Goal: Information Seeking & Learning: Check status

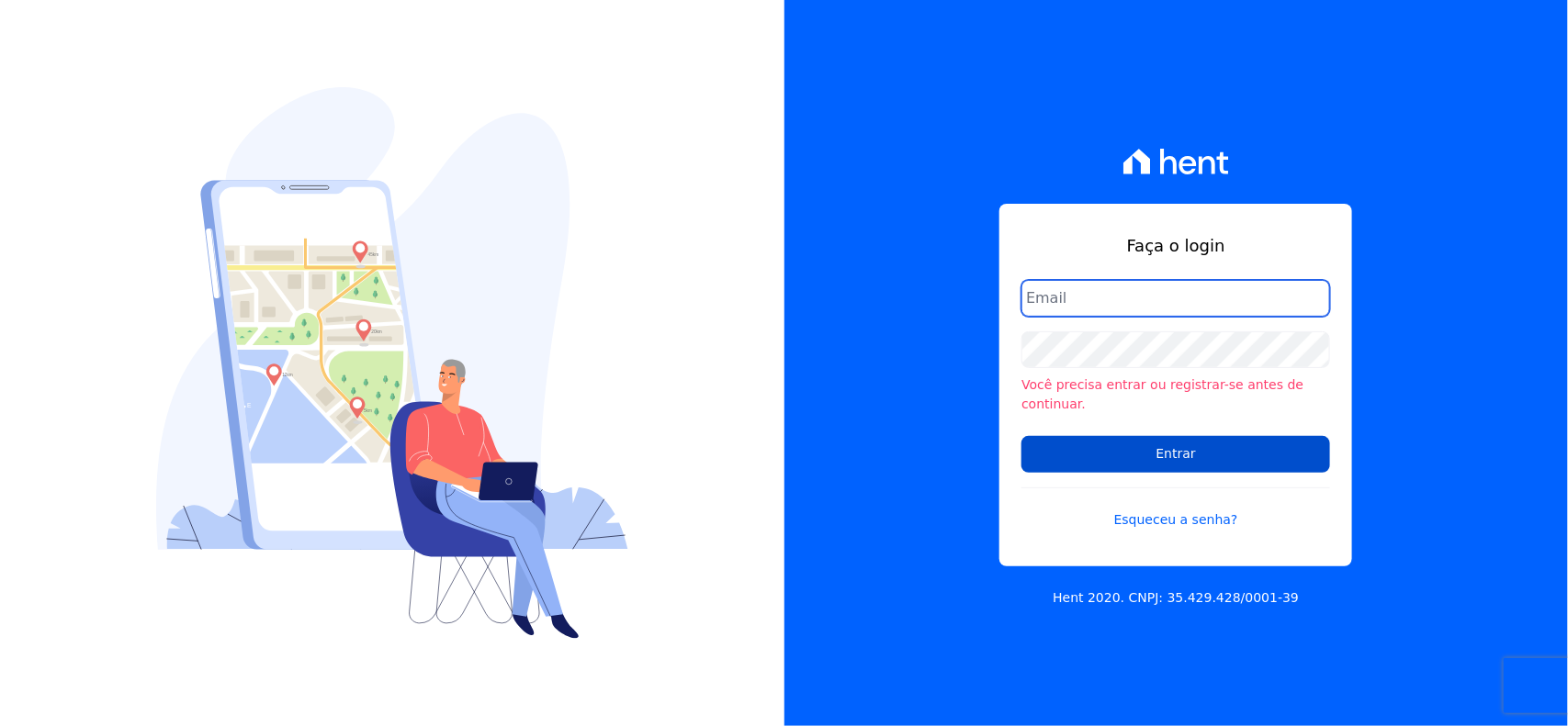
type input "valeempreendimentos@gmail.com"
click at [1178, 436] on input "Entrar" at bounding box center [1176, 454] width 308 height 37
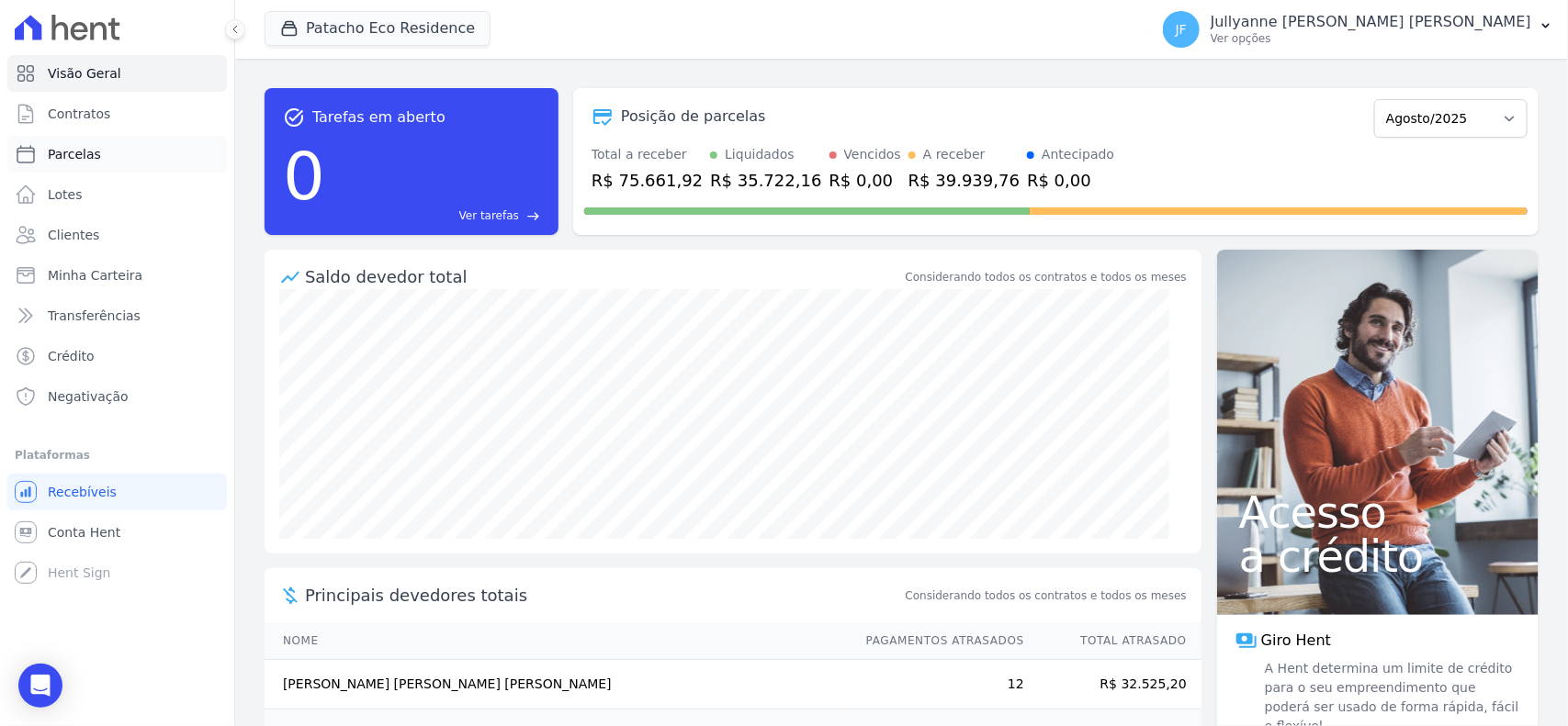
click at [119, 143] on link "Parcelas" at bounding box center [116, 154] width 220 height 37
select select
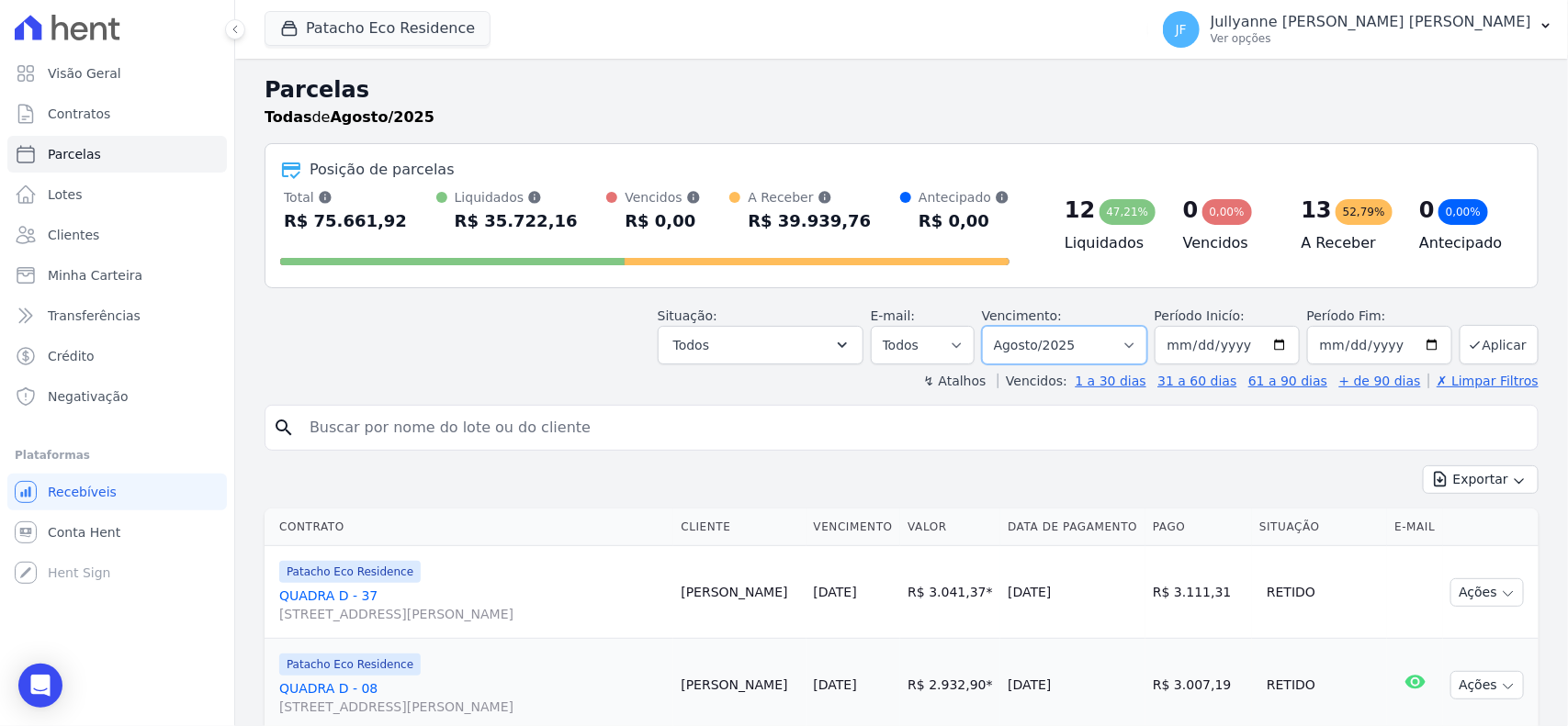
click at [1058, 359] on select "Filtrar por período ──────── Todos os meses Maio/2017 Junho/2017 Julho/2017 Ago…" at bounding box center [1065, 345] width 165 height 39
select select "07/2025"
click at [988, 326] on select "Filtrar por período ──────── Todos os meses Maio/2017 Junho/2017 Julho/2017 Ago…" at bounding box center [1065, 345] width 165 height 39
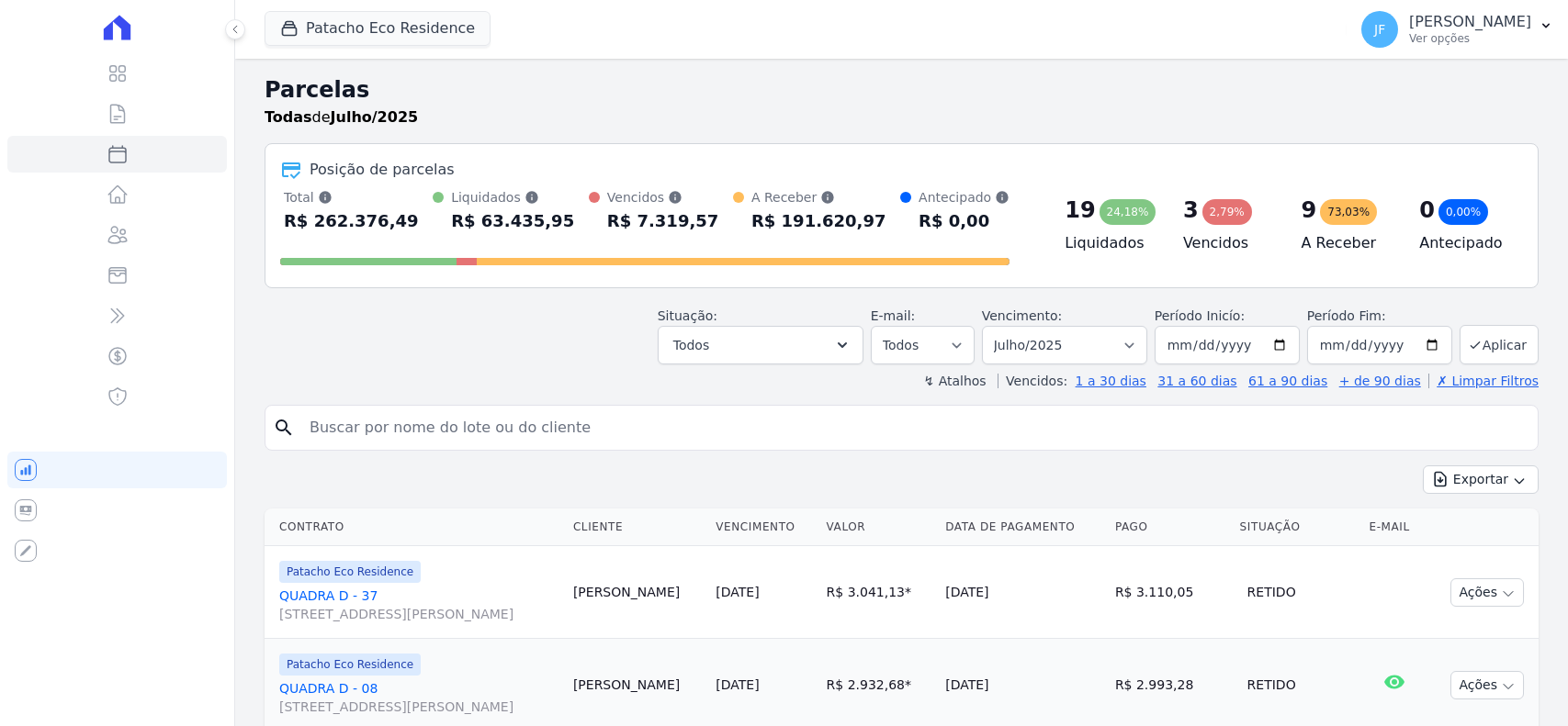
select select
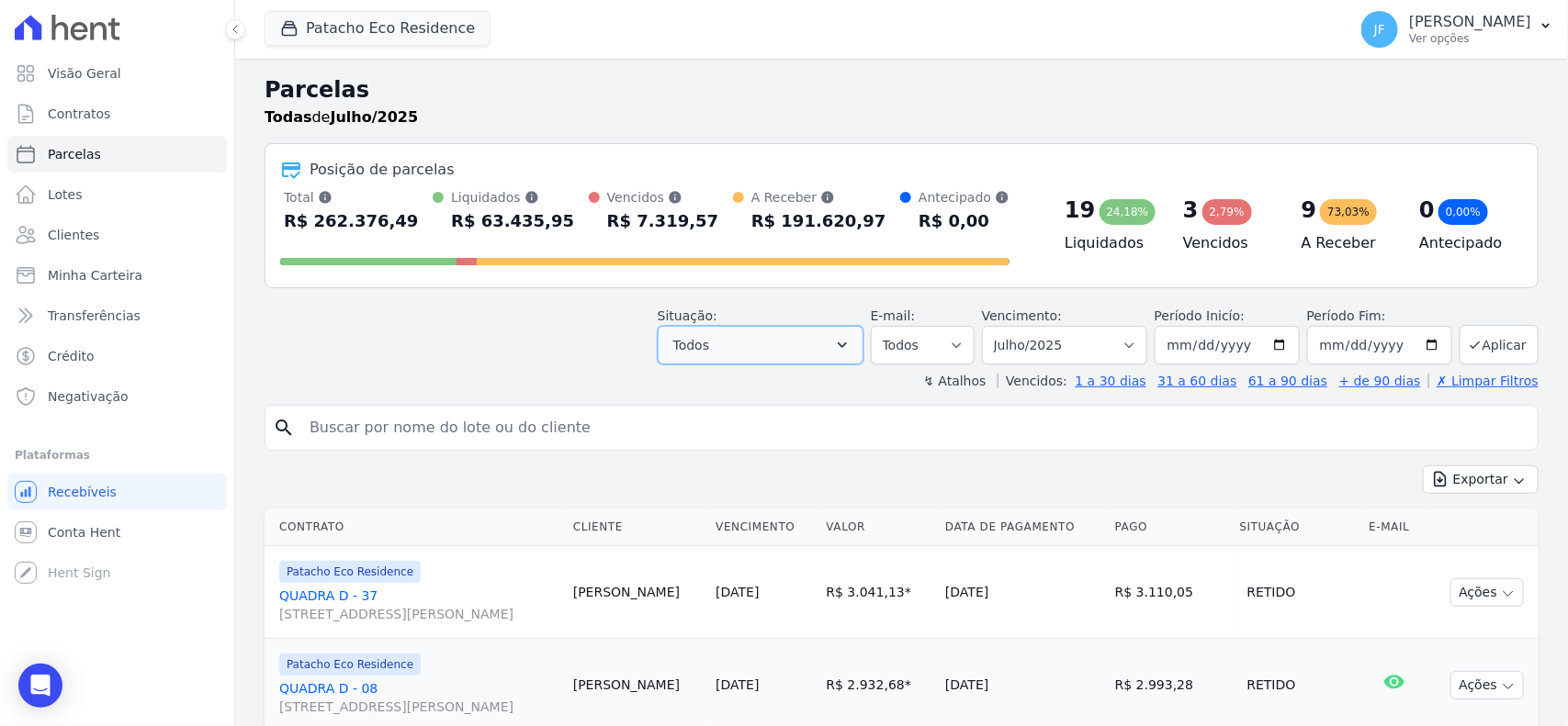
click at [696, 340] on span "Todos" at bounding box center [691, 345] width 36 height 22
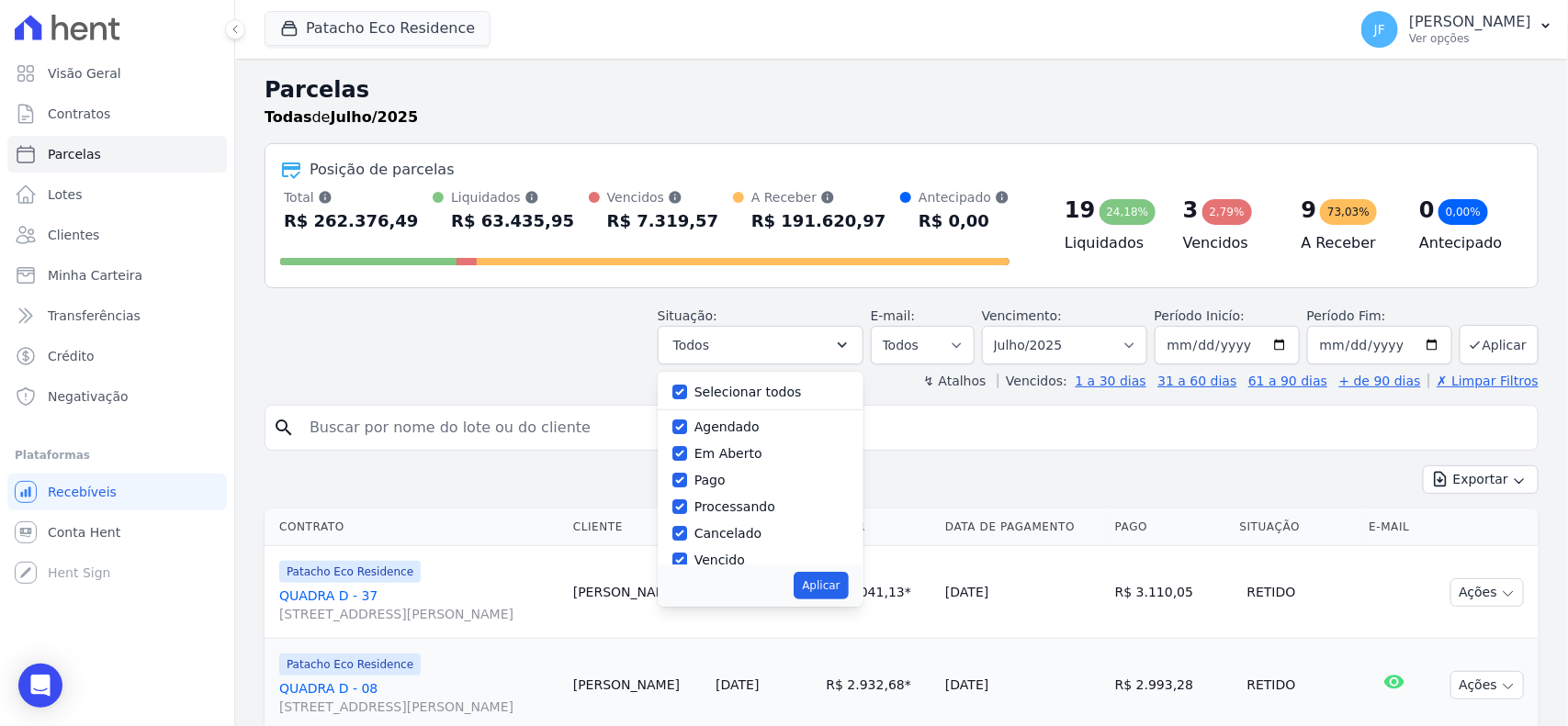
click at [763, 391] on label "Selecionar todos" at bounding box center [748, 392] width 107 height 15
click at [687, 391] on input "Selecionar todos" at bounding box center [680, 392] width 15 height 15
checkbox input "false"
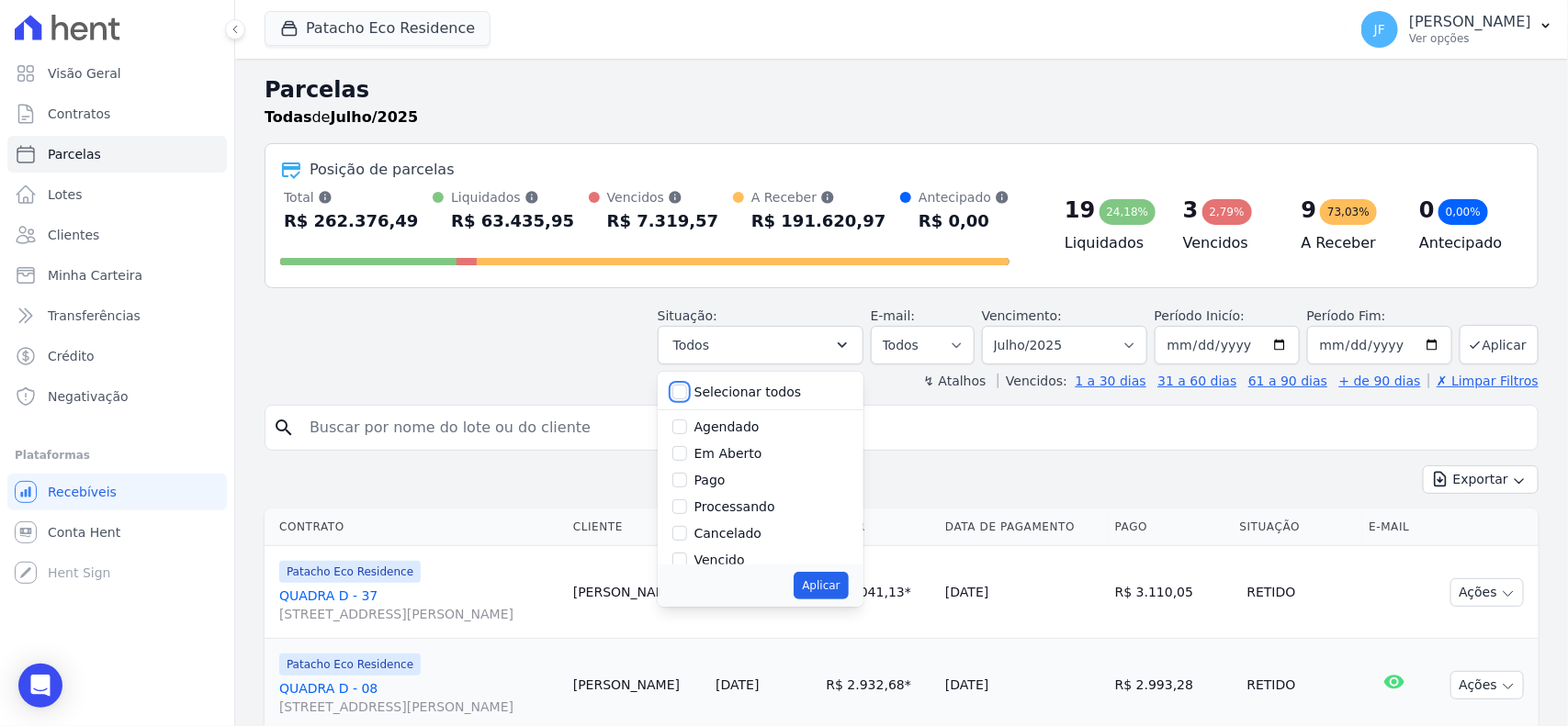
checkbox input "false"
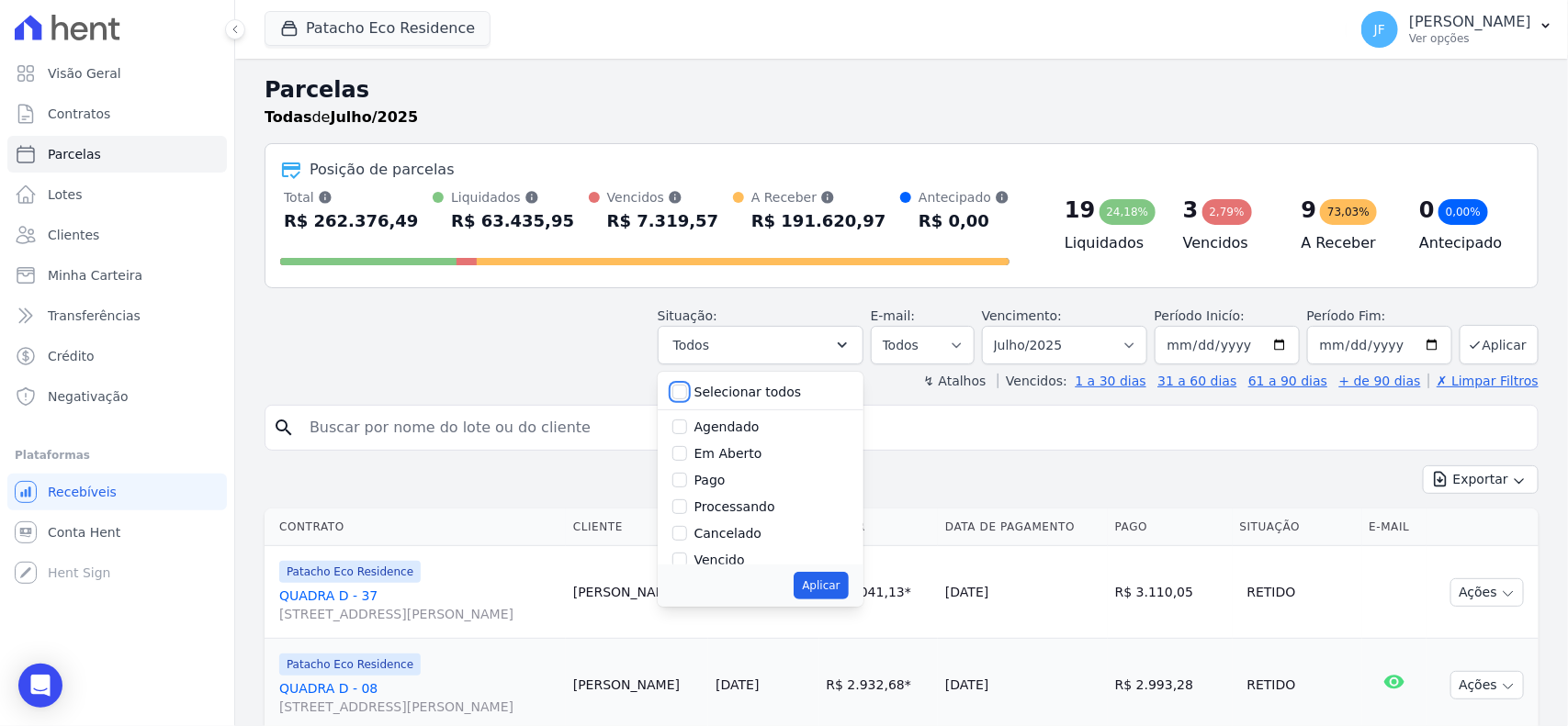
checkbox input "false"
click at [732, 561] on label "Vencido" at bounding box center [719, 560] width 51 height 15
click at [687, 561] on input "Vencido" at bounding box center [680, 560] width 15 height 15
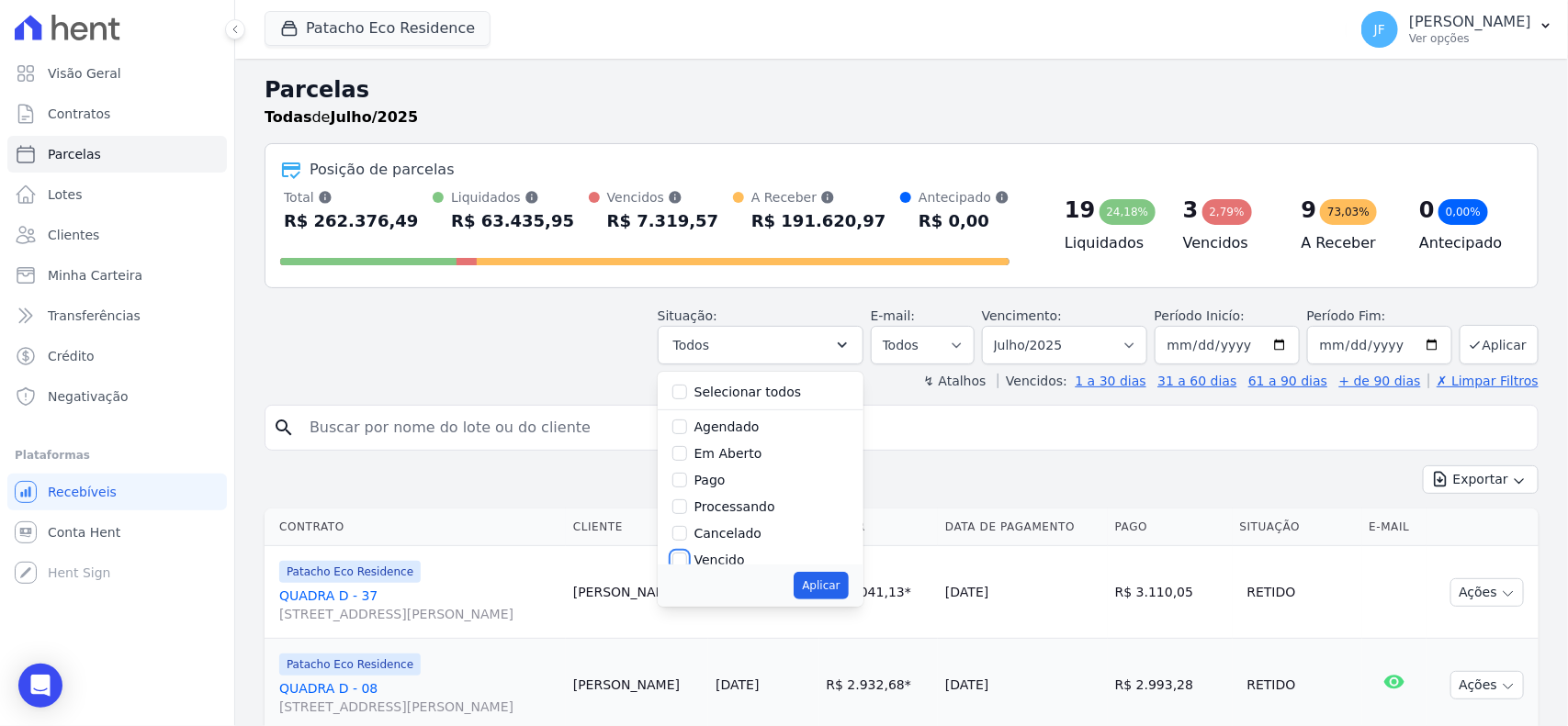
checkbox input "true"
click at [820, 591] on button "Aplicar" at bounding box center [821, 586] width 54 height 28
select select "overdue"
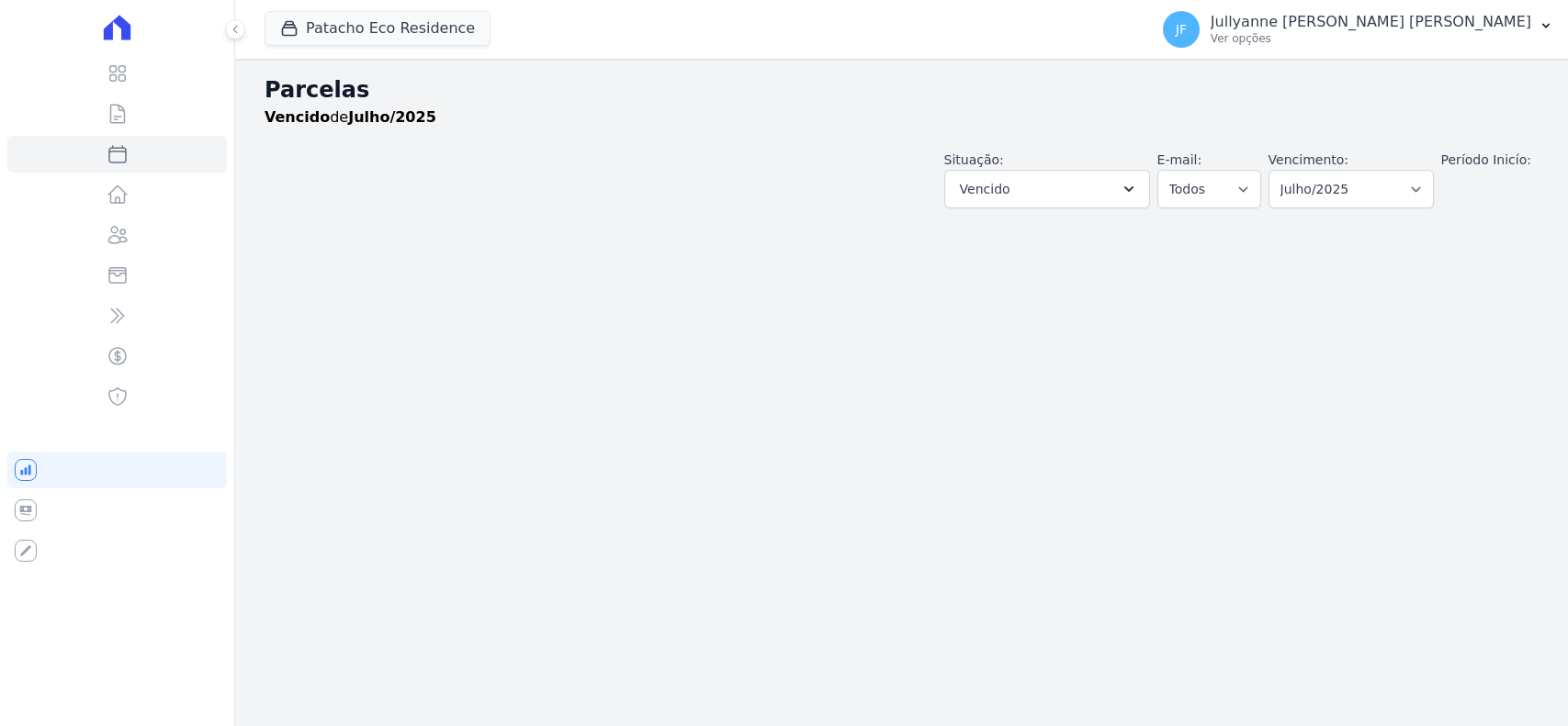
select select
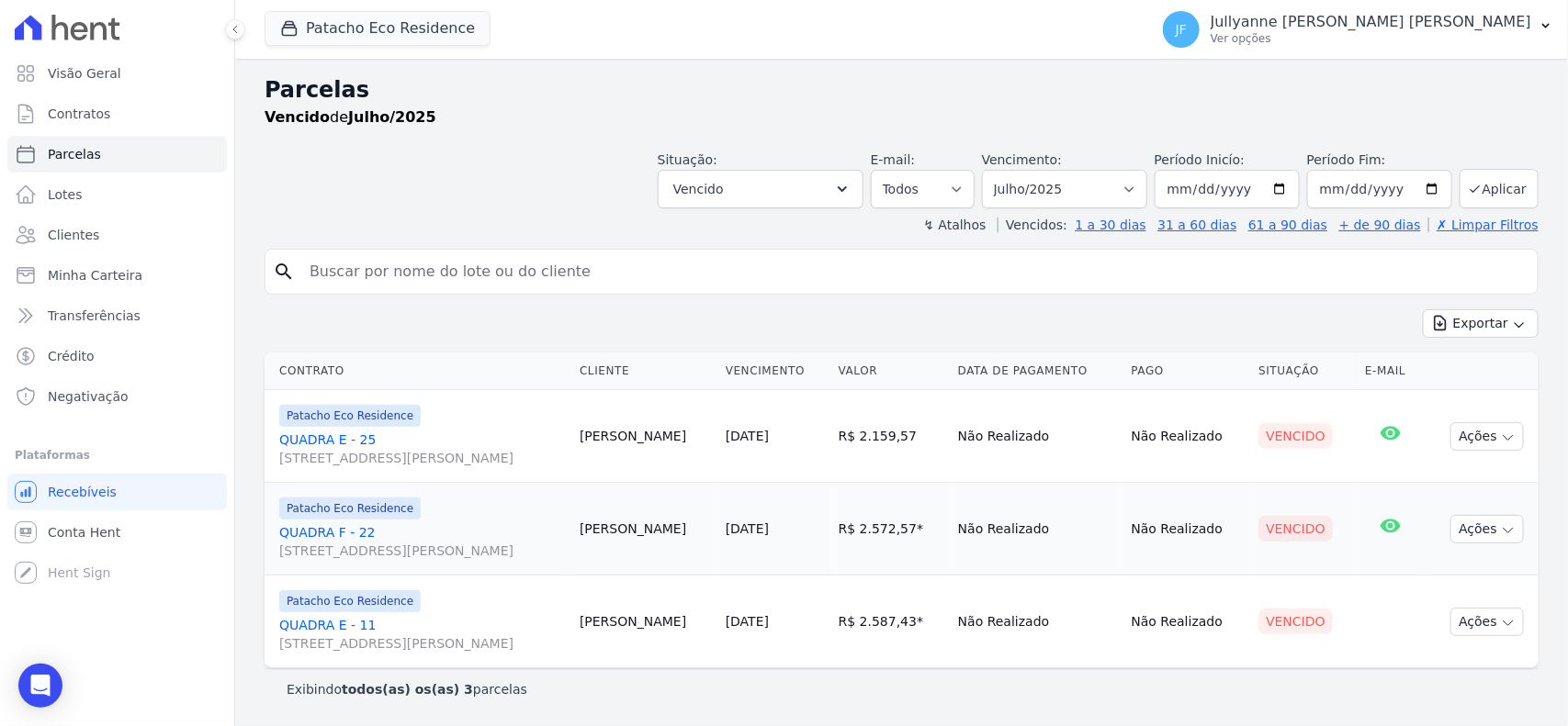
scroll to position [70, 0]
click at [1447, 30] on p "Jullyanne [PERSON_NAME] [PERSON_NAME]" at bounding box center [1371, 22] width 320 height 18
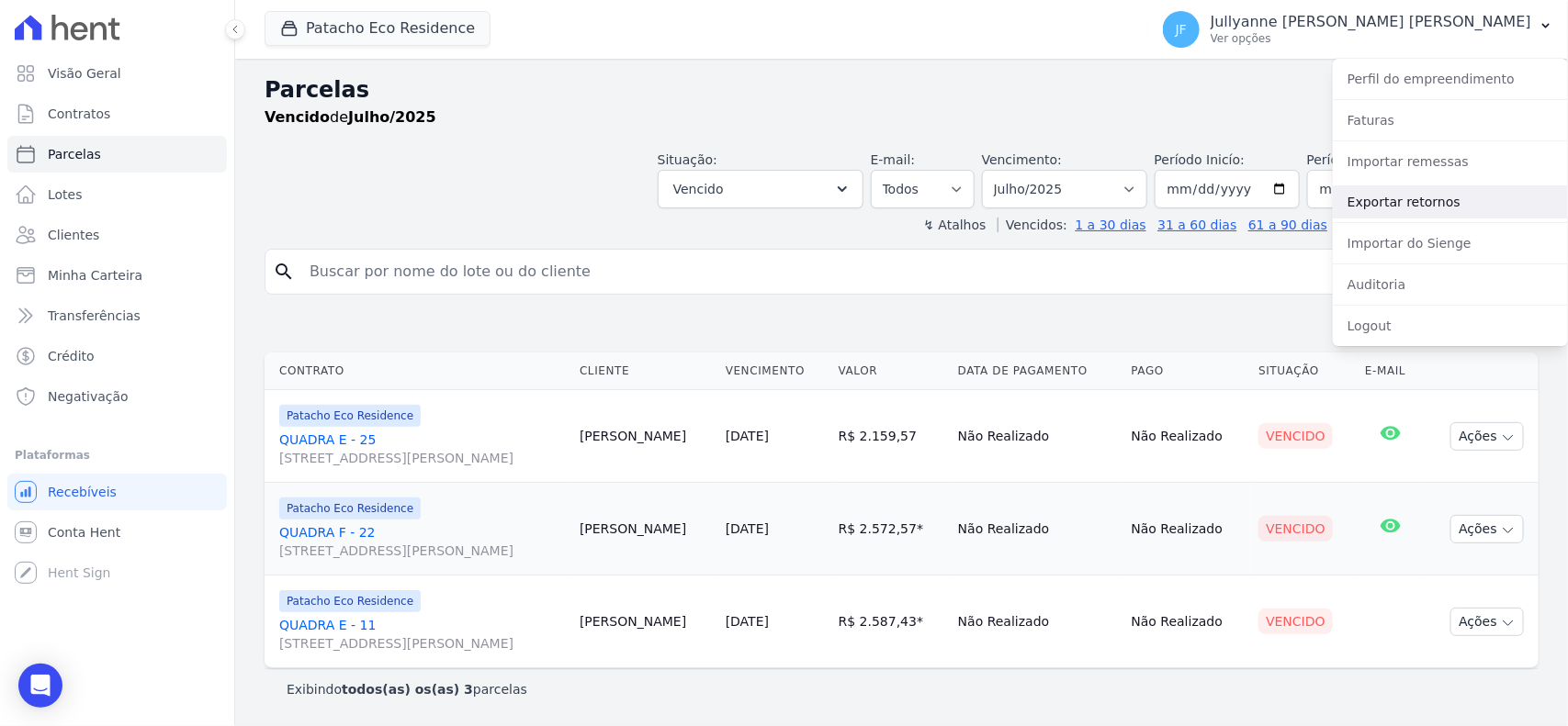
click at [1412, 198] on link "Exportar retornos" at bounding box center [1450, 201] width 235 height 33
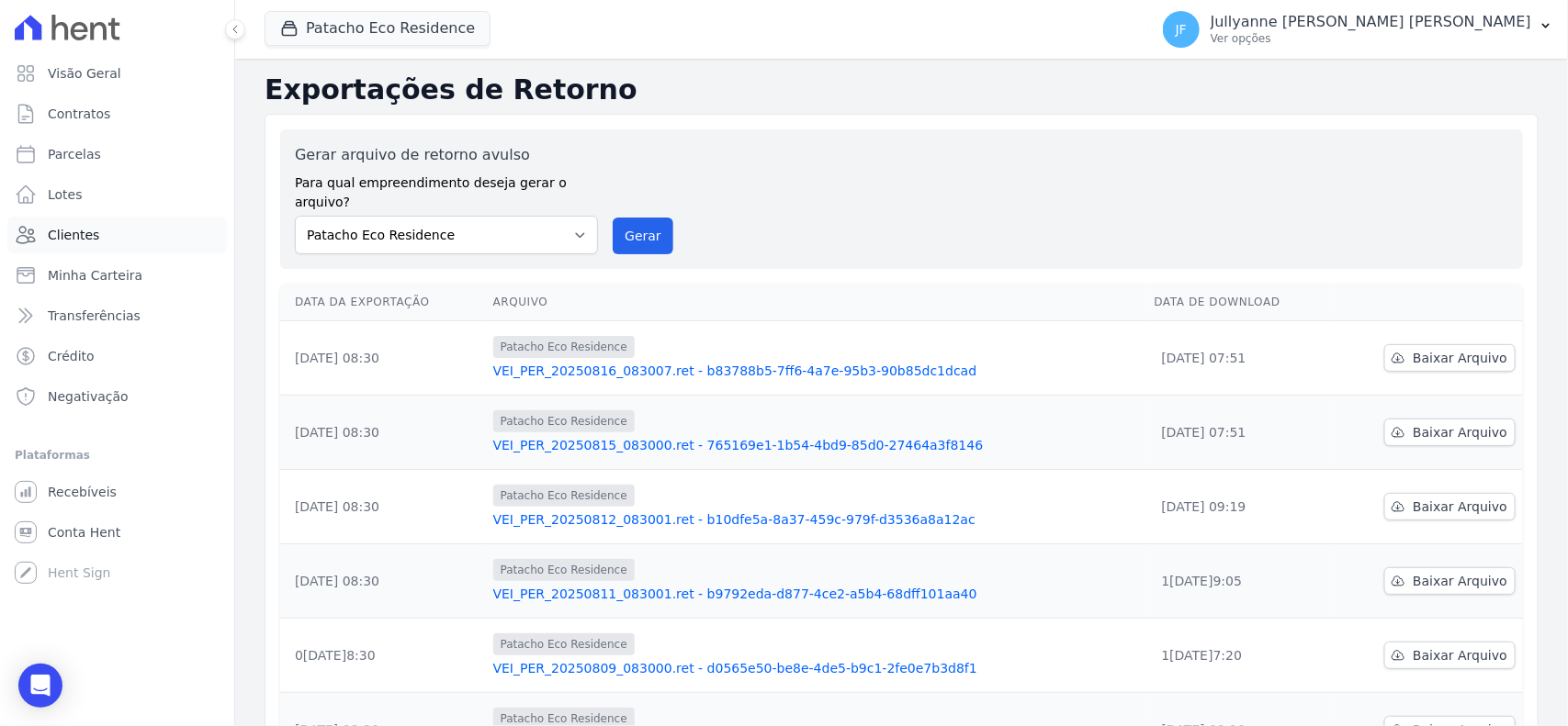
click at [101, 228] on link "Clientes" at bounding box center [116, 235] width 220 height 37
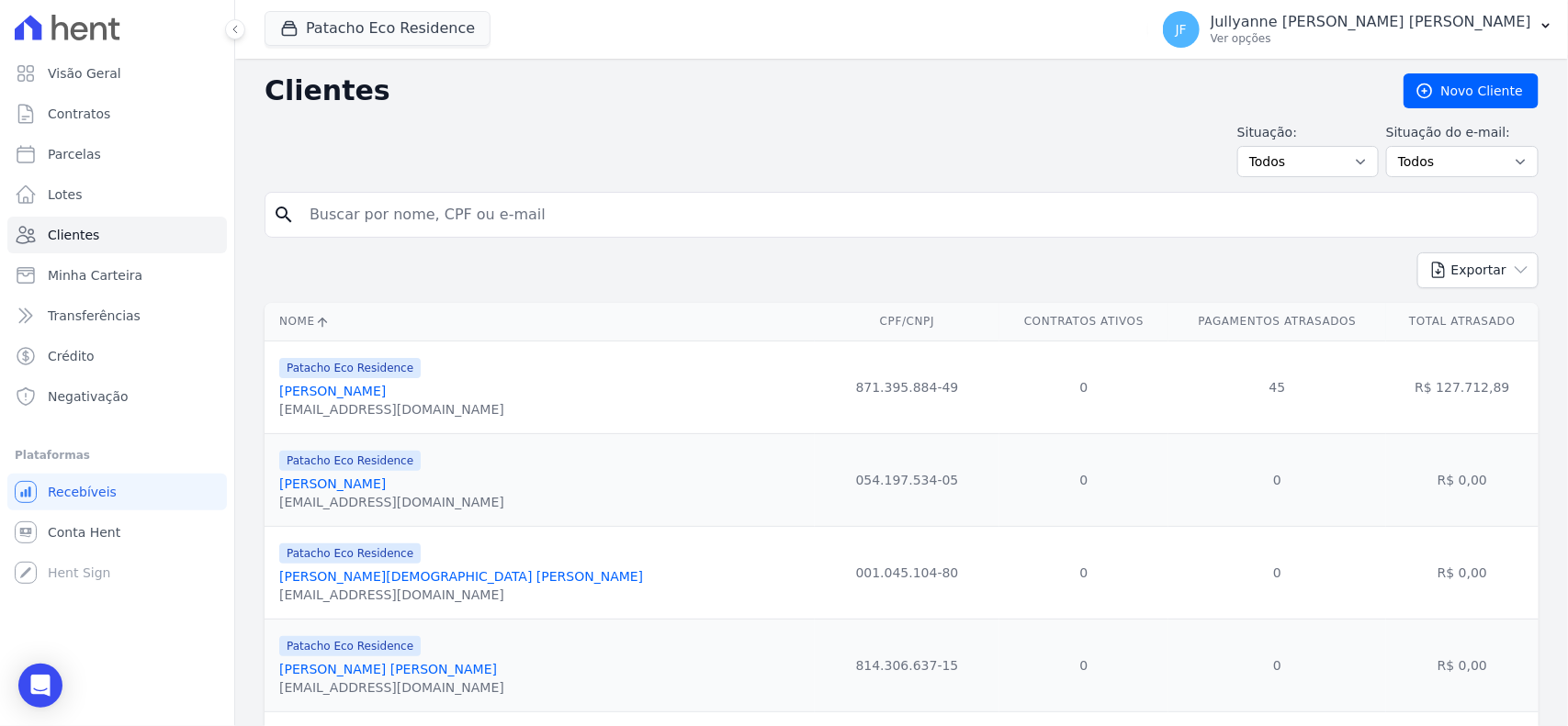
click at [616, 223] on input "search" at bounding box center [914, 215] width 1232 height 37
type input "Diego Agra de Souza"
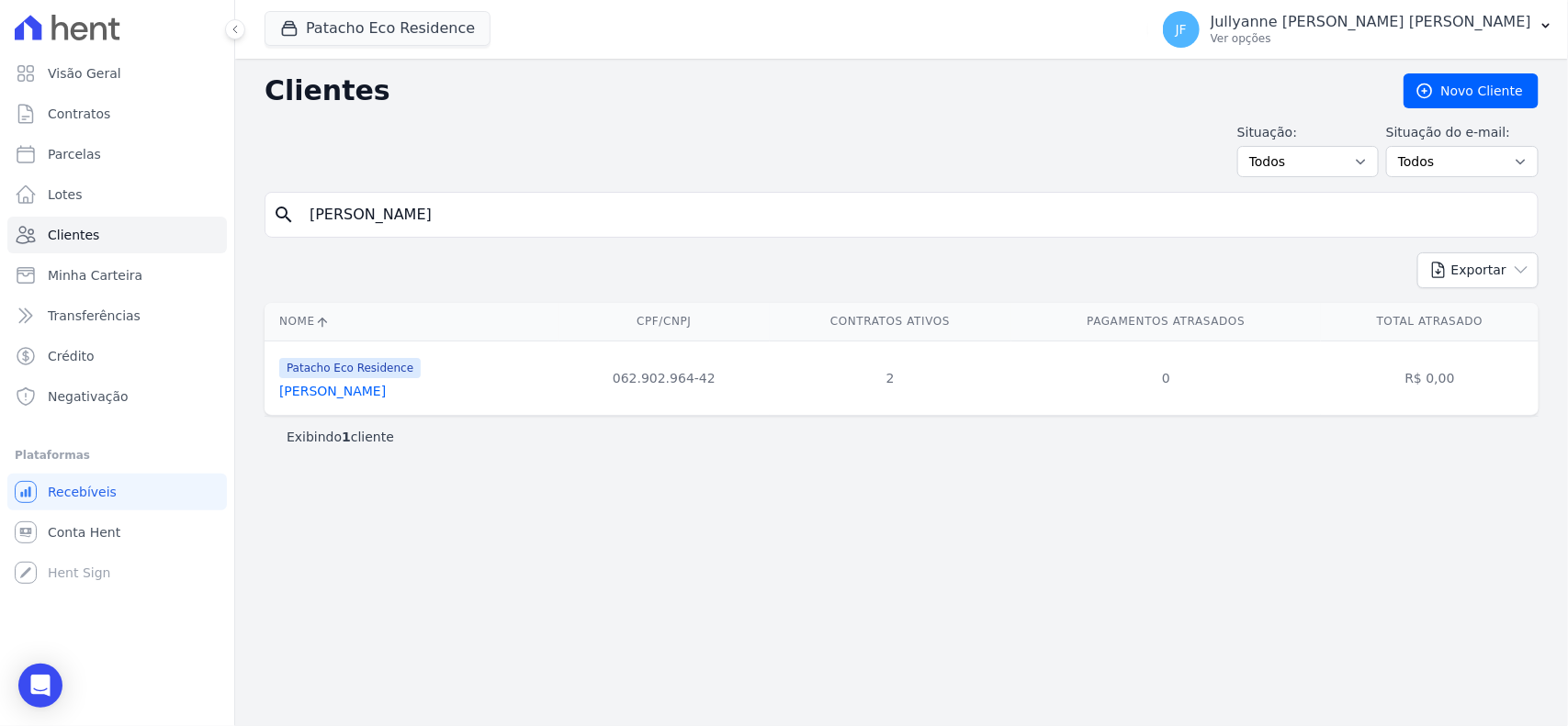
click at [370, 390] on link "Diego Agra De Souza" at bounding box center [332, 391] width 106 height 15
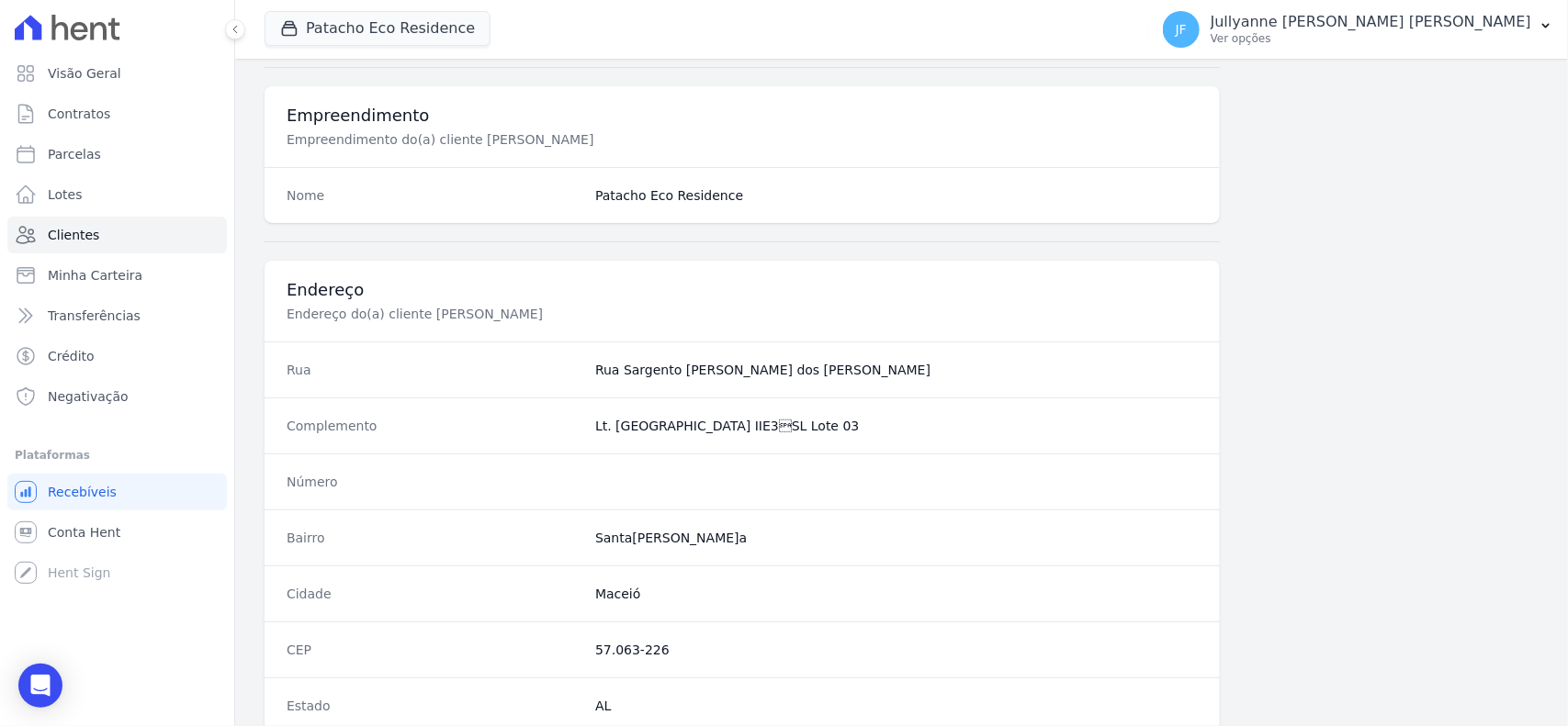
scroll to position [1081, 0]
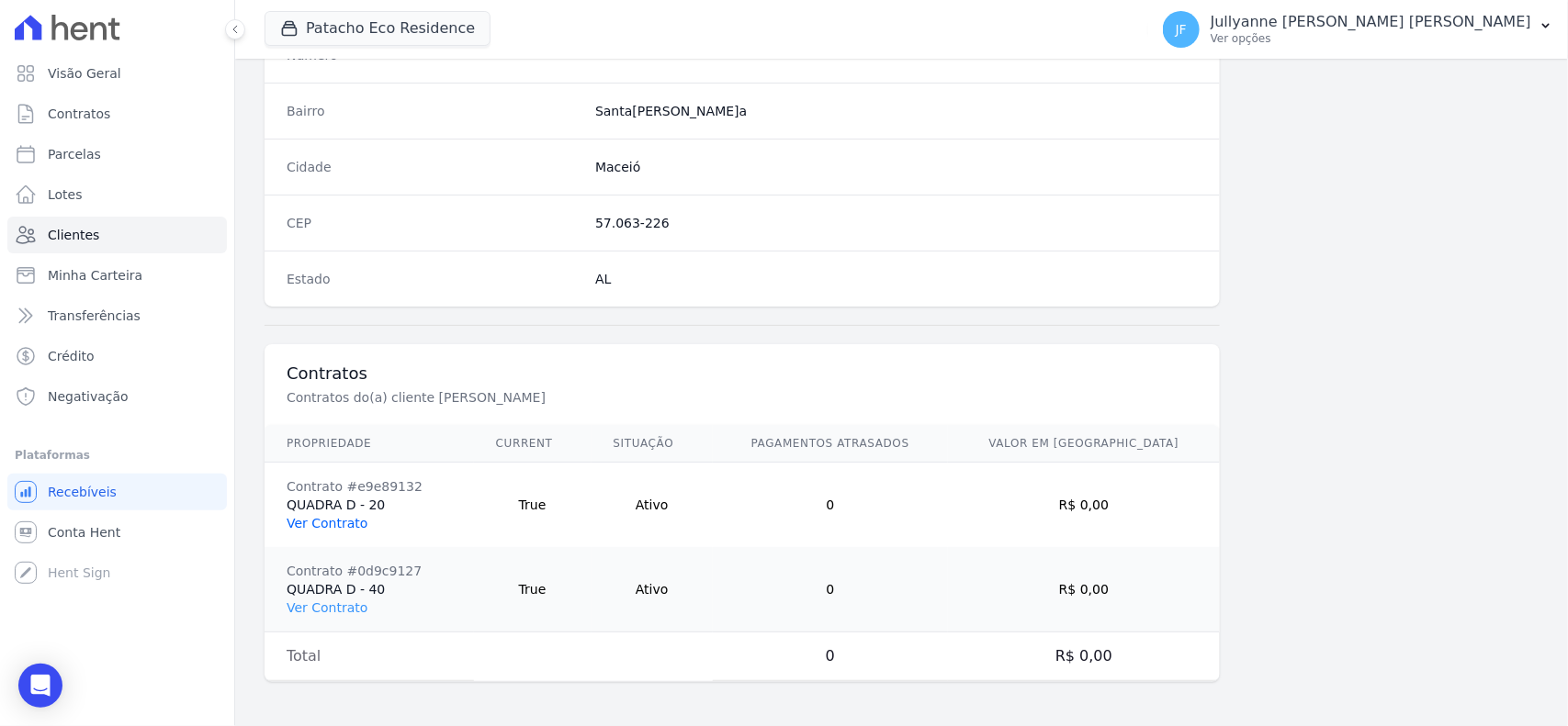
click at [346, 521] on link "Ver Contrato" at bounding box center [326, 523] width 81 height 15
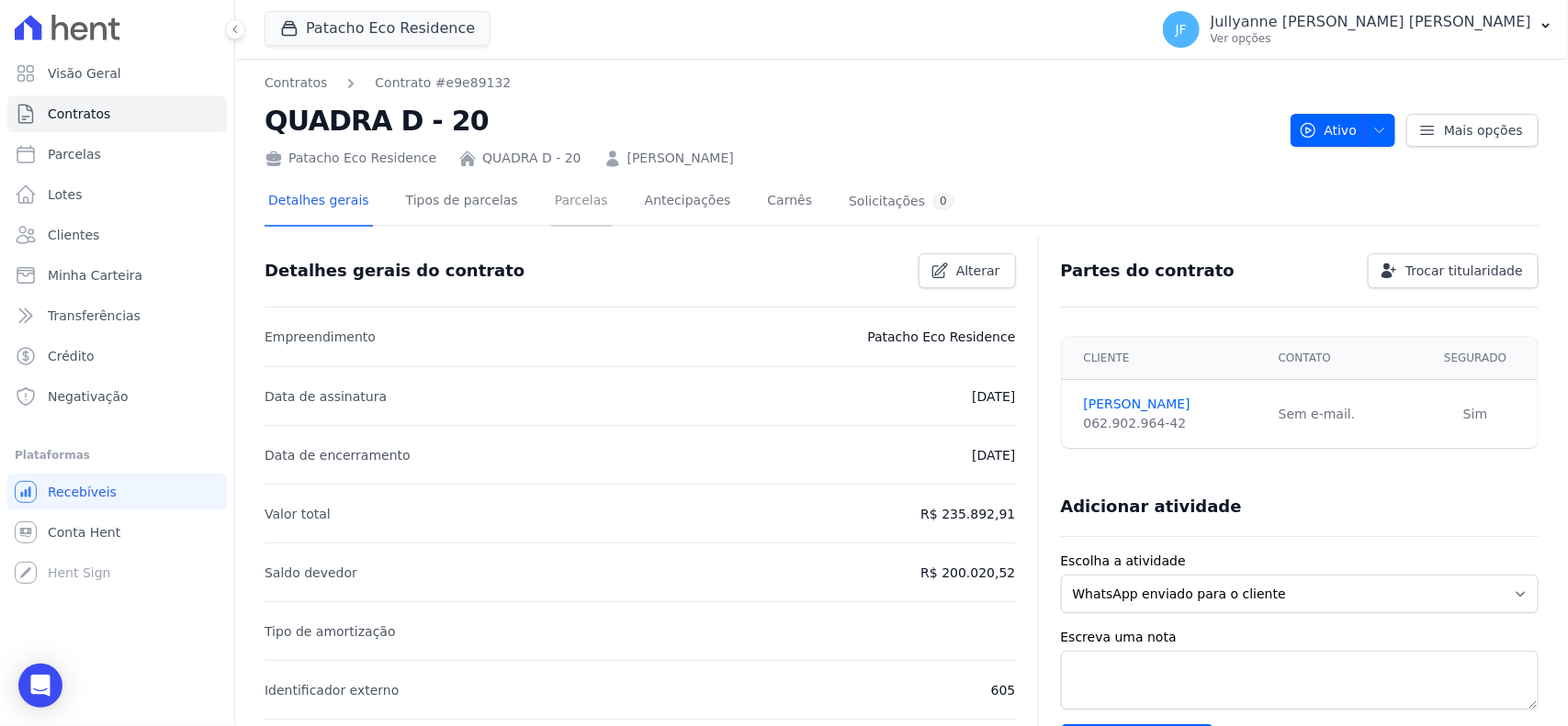
click at [551, 205] on link "Parcelas" at bounding box center [581, 202] width 61 height 49
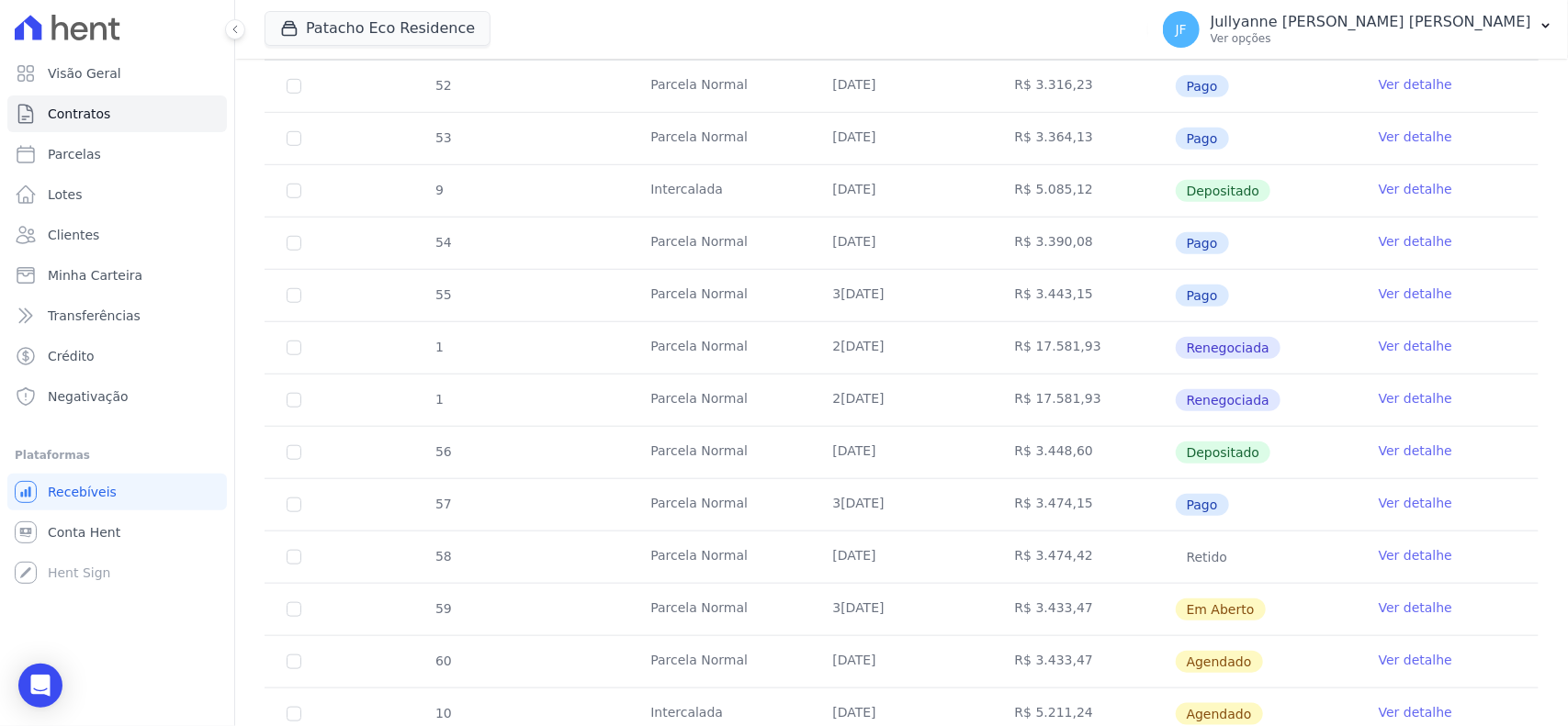
scroll to position [574, 0]
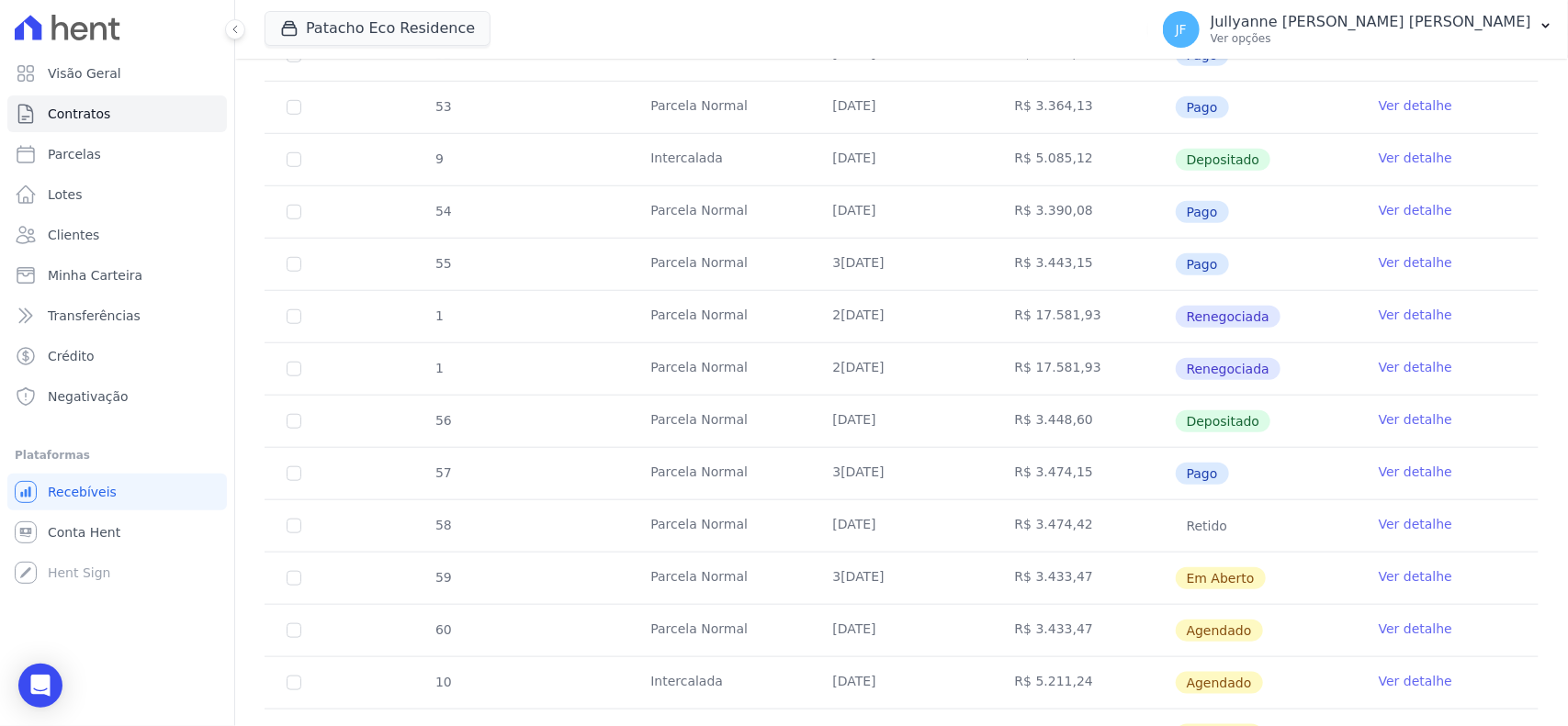
click at [1383, 532] on link "Ver detalhe" at bounding box center [1416, 524] width 74 height 18
